Goal: Task Accomplishment & Management: Use online tool/utility

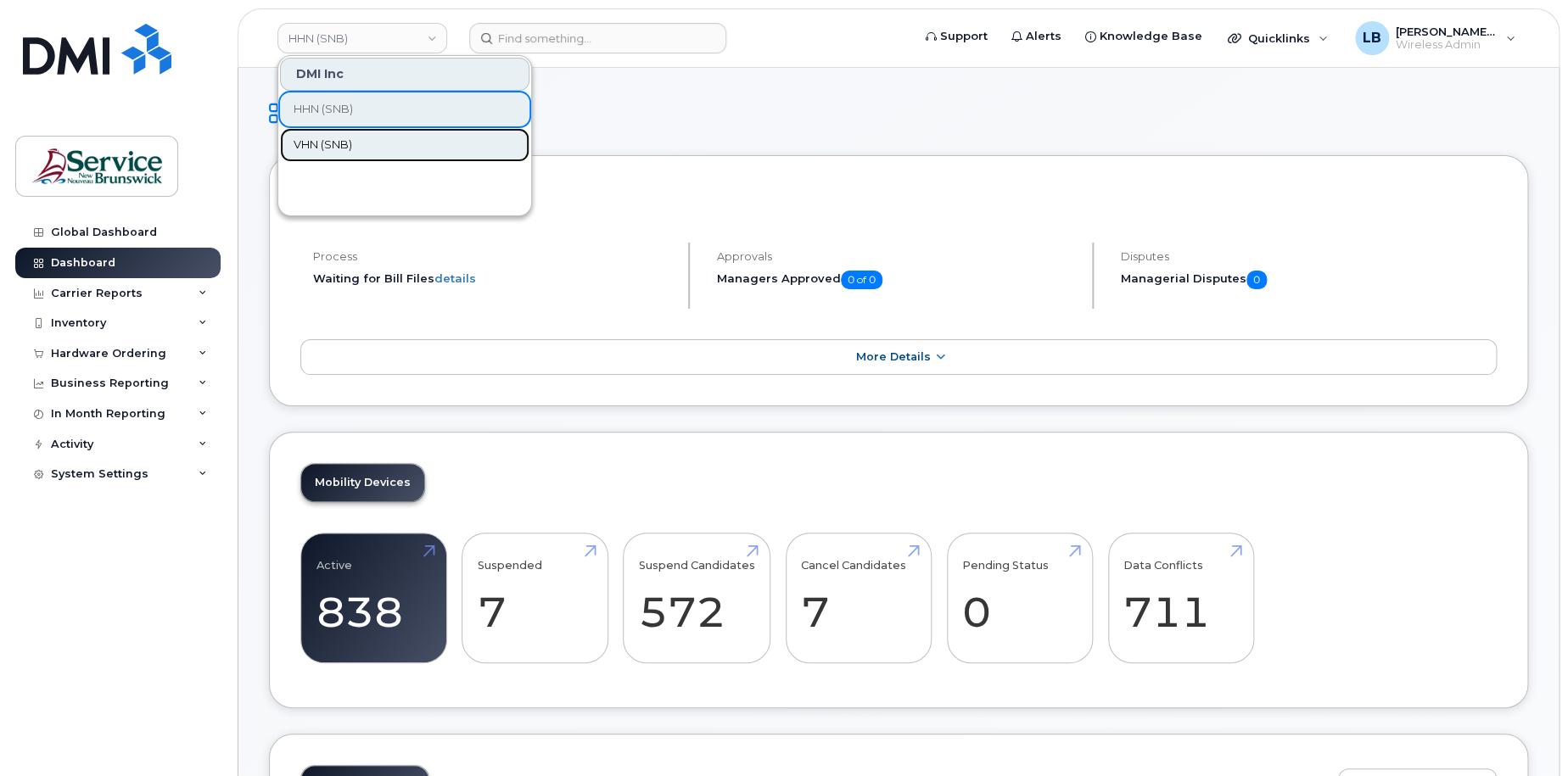
click at [352, 146] on span "VHN (SNB)" at bounding box center [323, 145] width 59 height 17
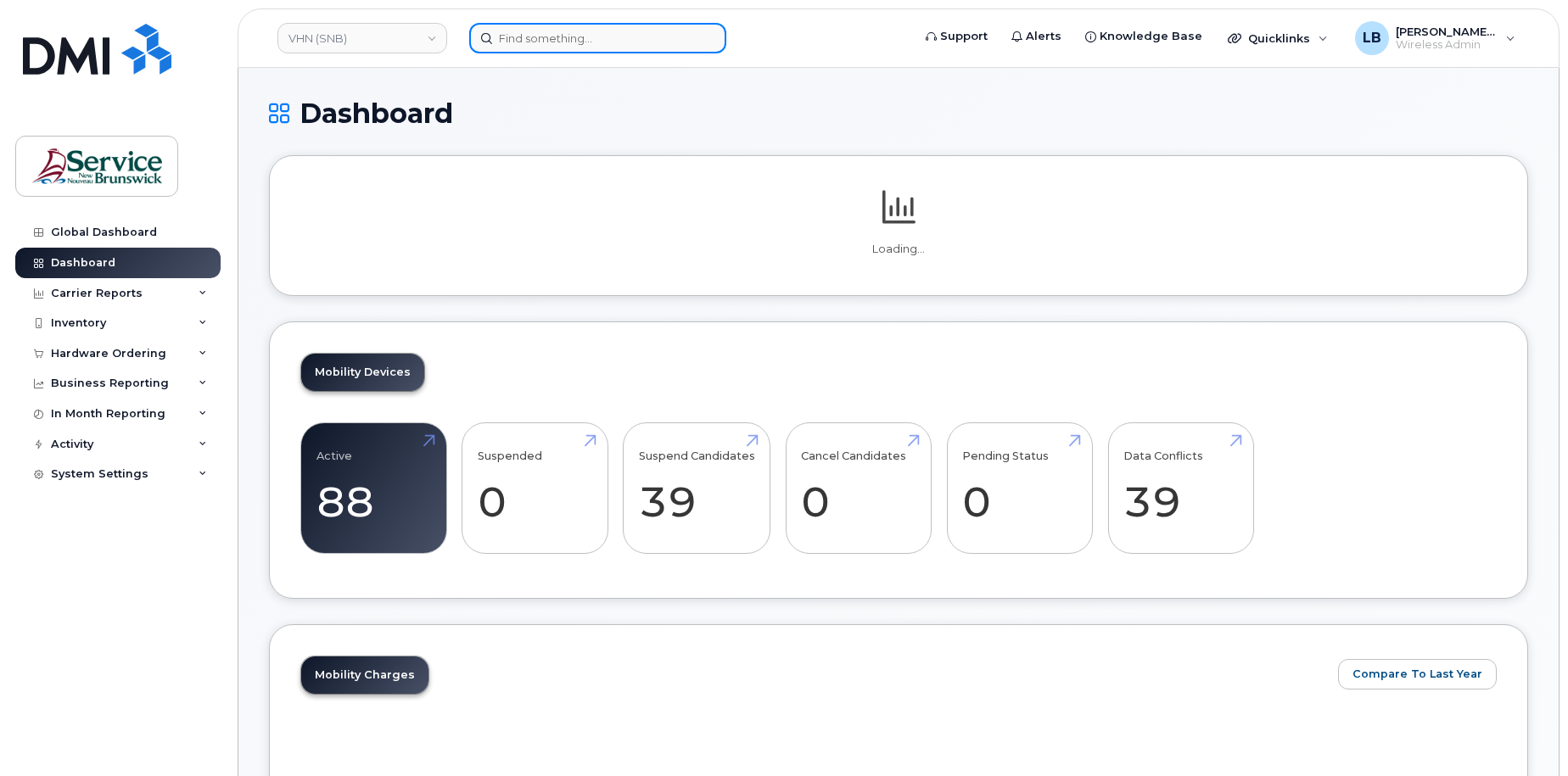
click at [590, 38] on input at bounding box center [598, 38] width 257 height 31
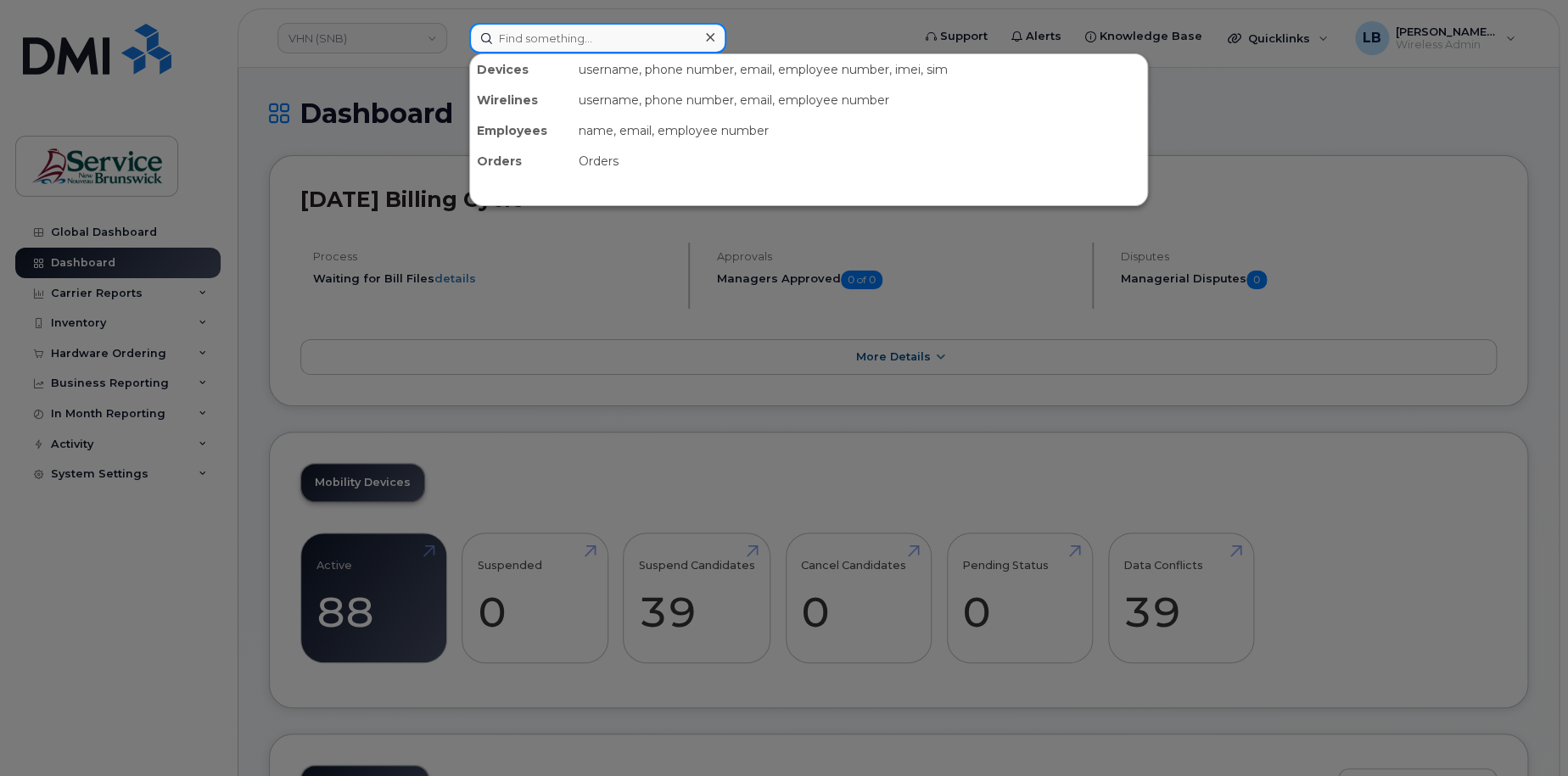
paste input "5062320782"
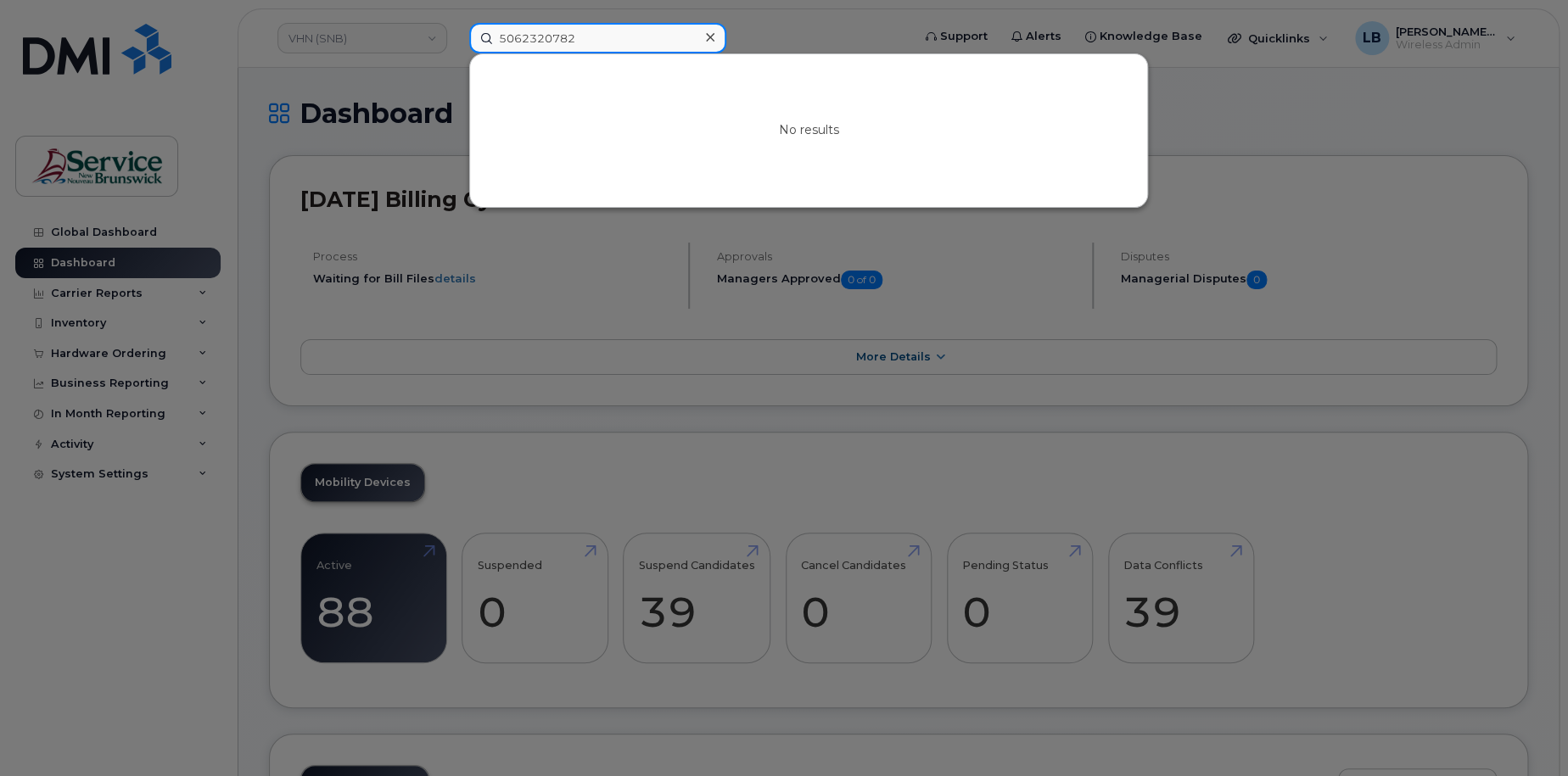
type input "5062320782"
click at [1403, 195] on div at bounding box center [784, 388] width 1568 height 776
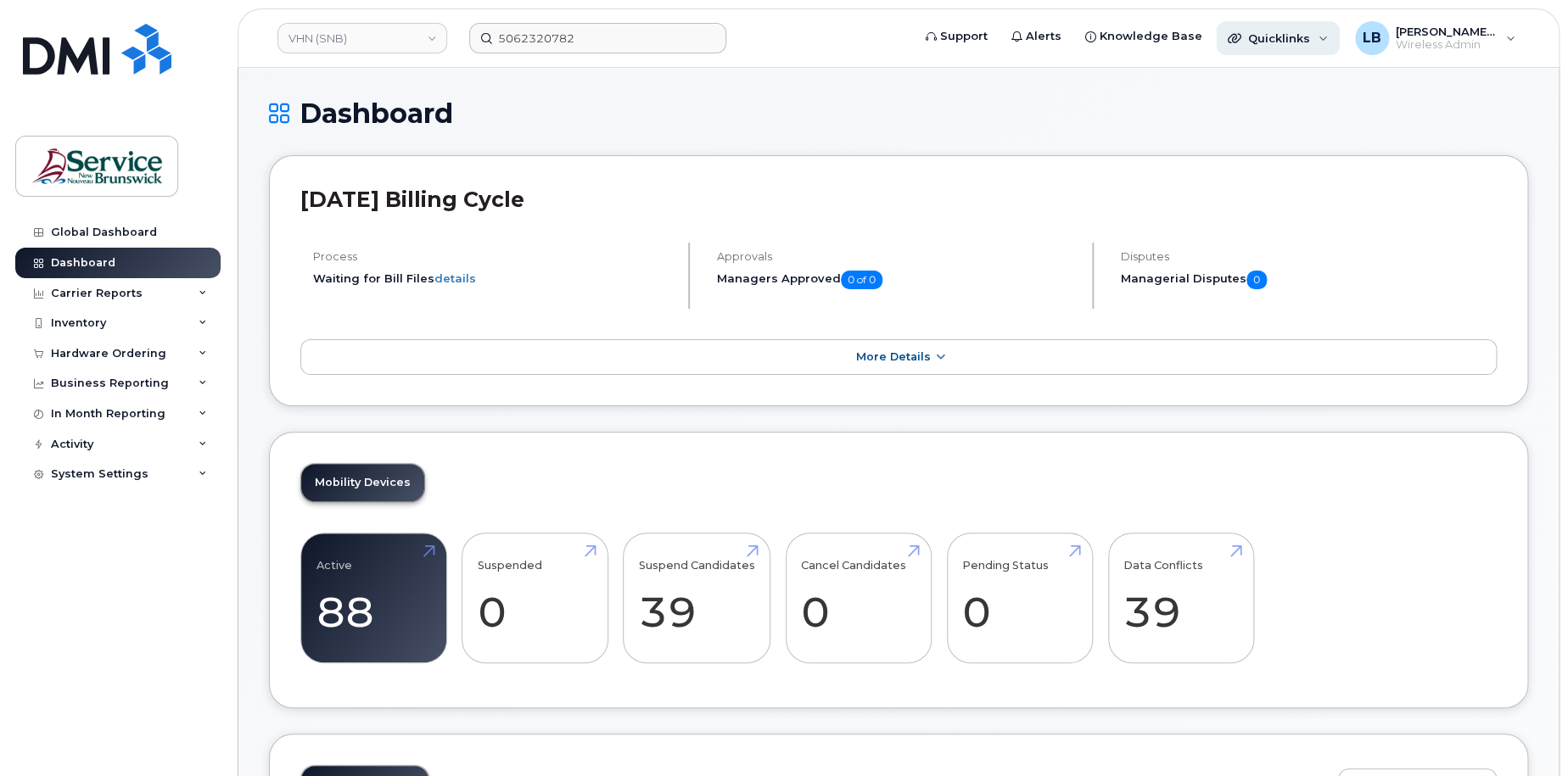
click at [1275, 31] on span "Quicklinks" at bounding box center [1279, 38] width 62 height 14
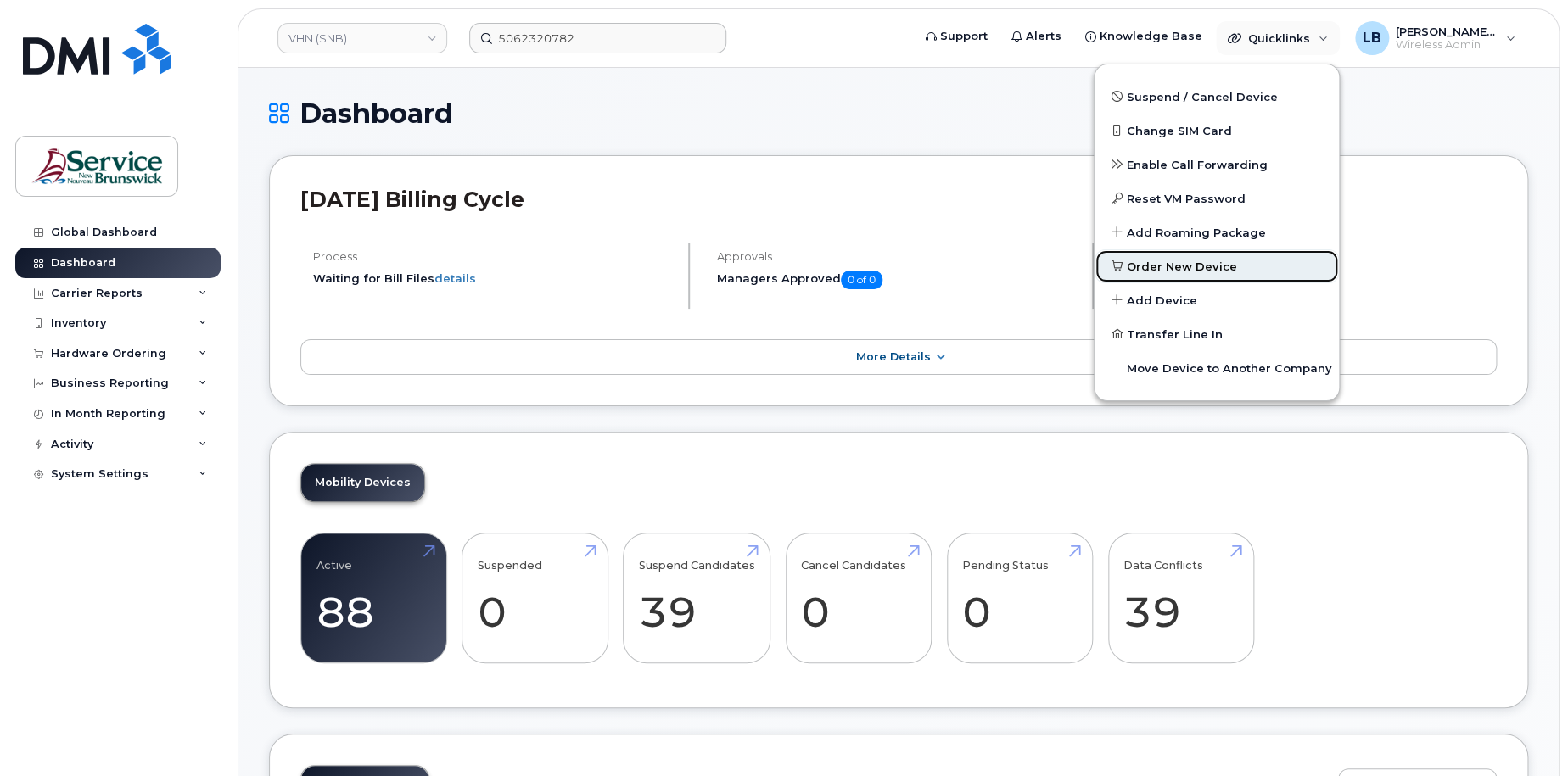
click at [1201, 265] on span "Order New Device" at bounding box center [1182, 267] width 111 height 17
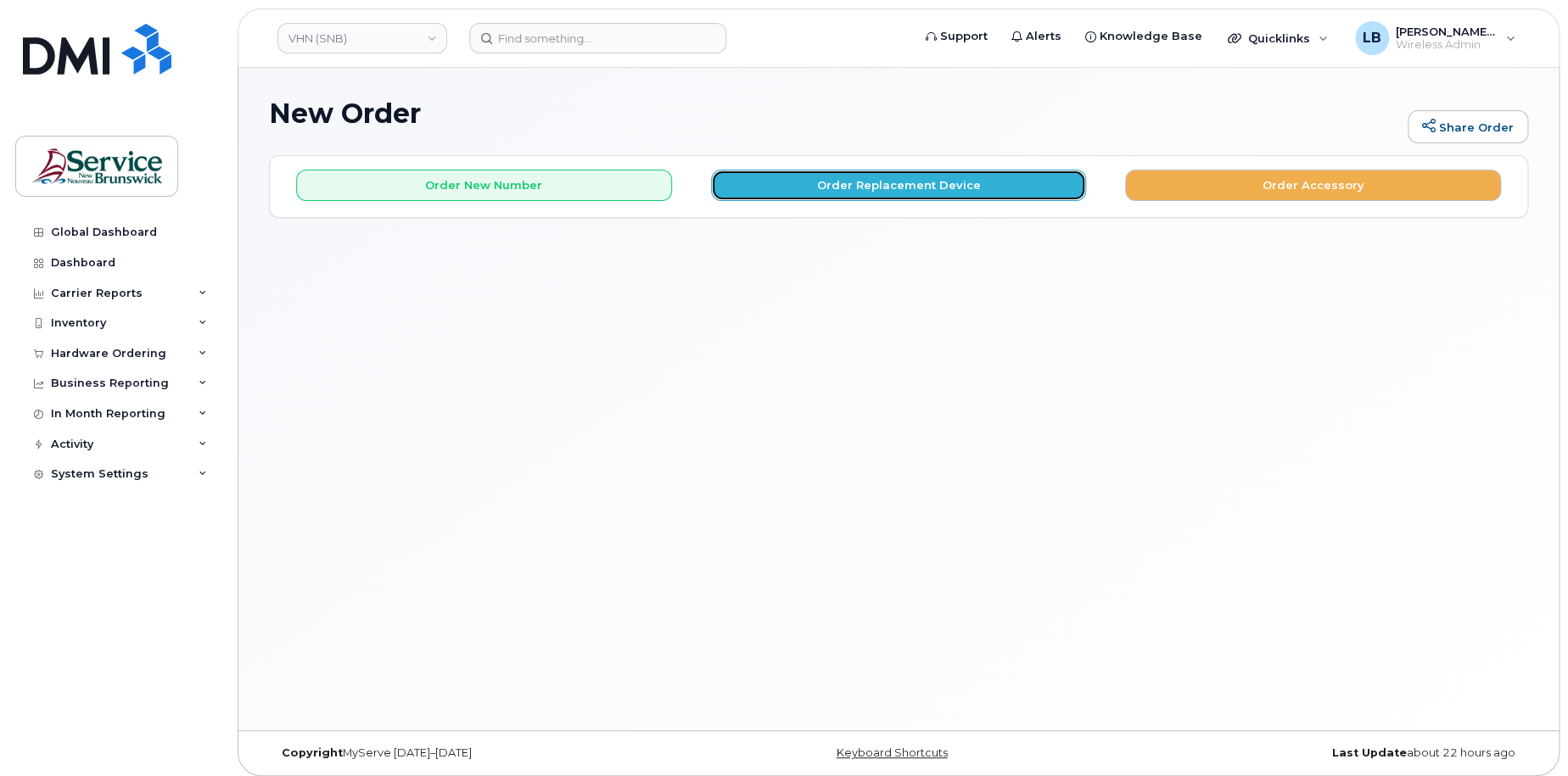
click at [991, 178] on button "Order Replacement Device" at bounding box center [898, 185] width 375 height 31
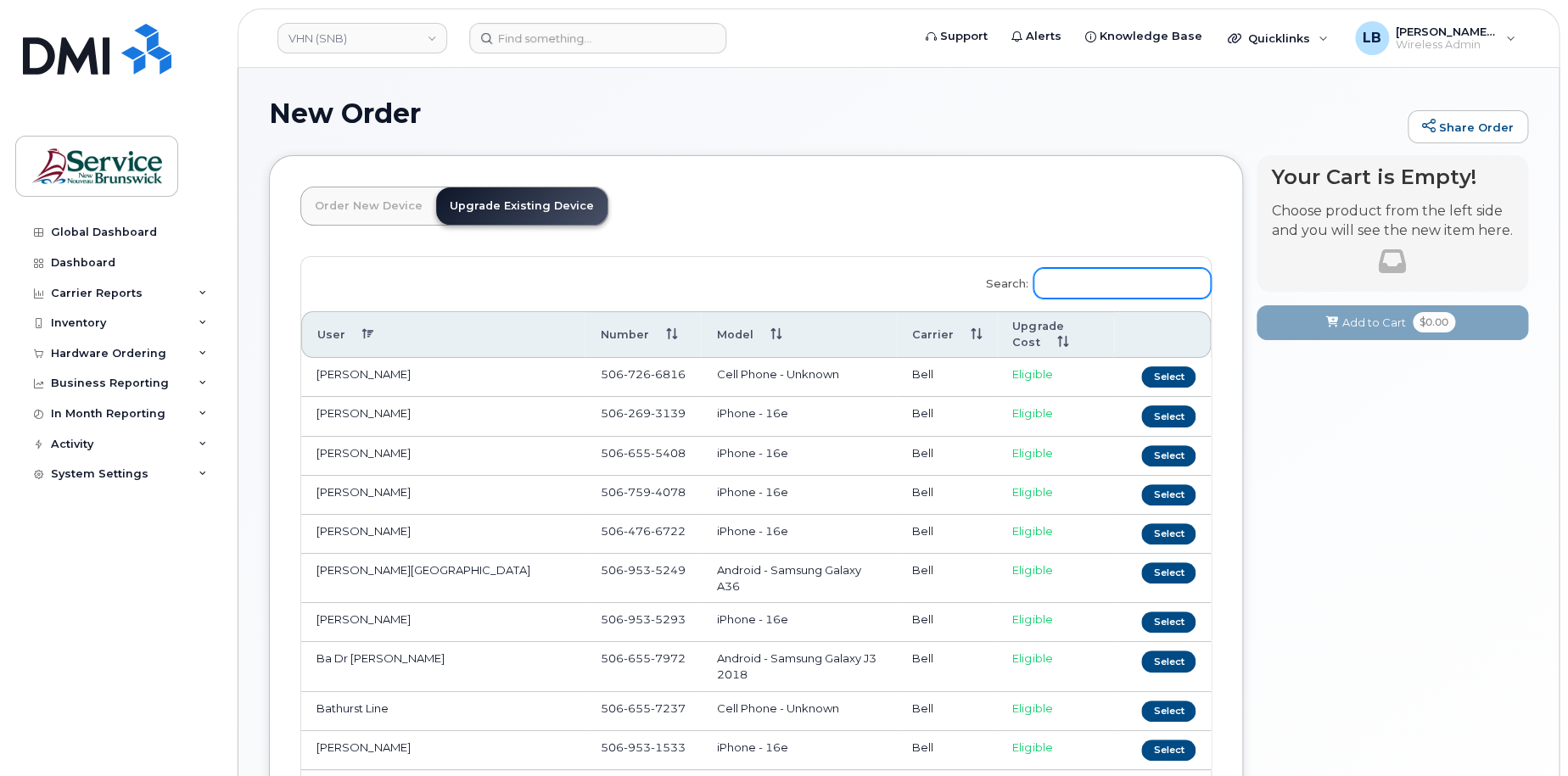
click at [1103, 291] on input "Search:" at bounding box center [1122, 283] width 177 height 31
click at [1134, 284] on input "506" at bounding box center [1122, 283] width 177 height 31
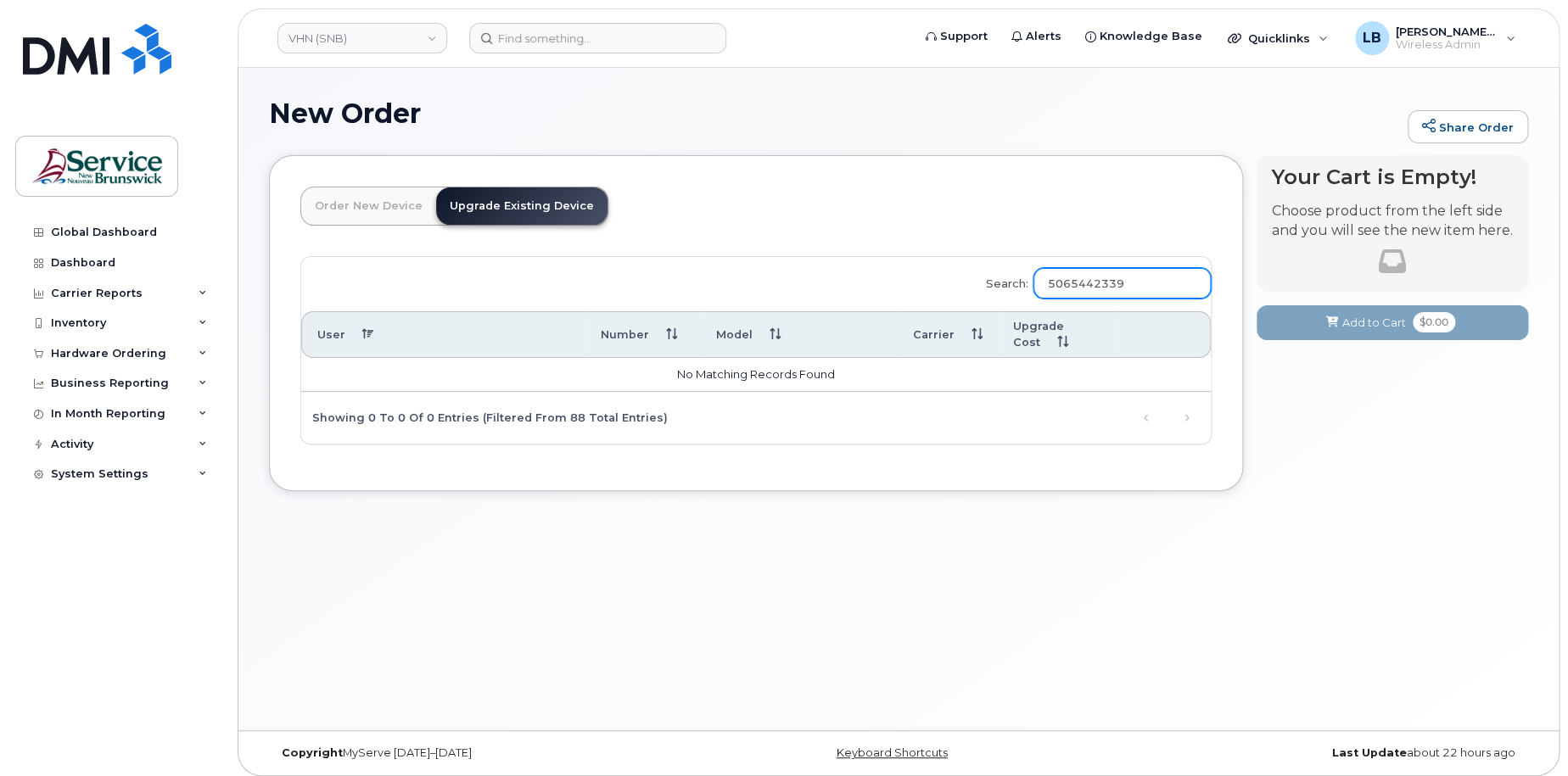
drag, startPoint x: 1172, startPoint y: 285, endPoint x: 1046, endPoint y: 277, distance: 126.3
click at [1046, 277] on label "Search: 5065442339" at bounding box center [1092, 281] width 236 height 48
type input "5065442339"
